Goal: Go to known website: Go to known website

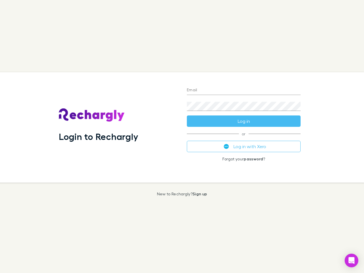
click at [182, 137] on div "Login to Rechargly" at bounding box center [118, 127] width 128 height 110
click at [244, 90] on input "Email" at bounding box center [244, 90] width 114 height 9
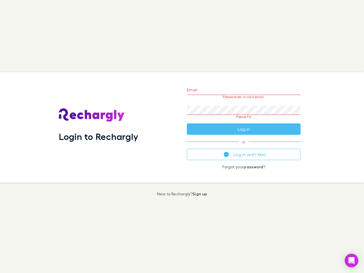
click at [244, 121] on form "Email Please enter a valid email. Password Please fill Log in" at bounding box center [244, 107] width 114 height 53
click at [244, 147] on div "Email Please enter a valid email. Password Please fill Log in or Log in with Xe…" at bounding box center [243, 127] width 123 height 110
click at [352, 261] on icon "Open Intercom Messenger" at bounding box center [352, 260] width 6 height 7
